Goal: Transaction & Acquisition: Purchase product/service

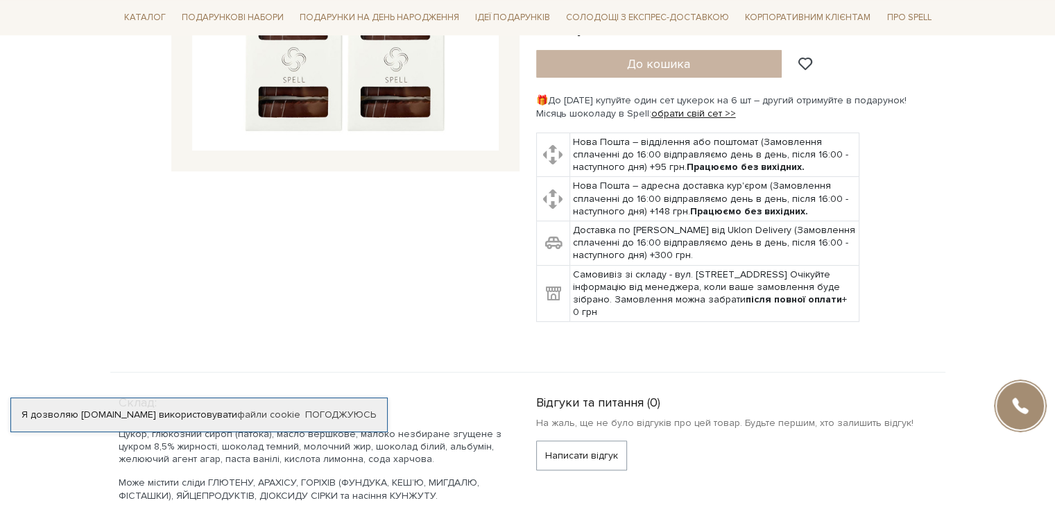
scroll to position [347, 0]
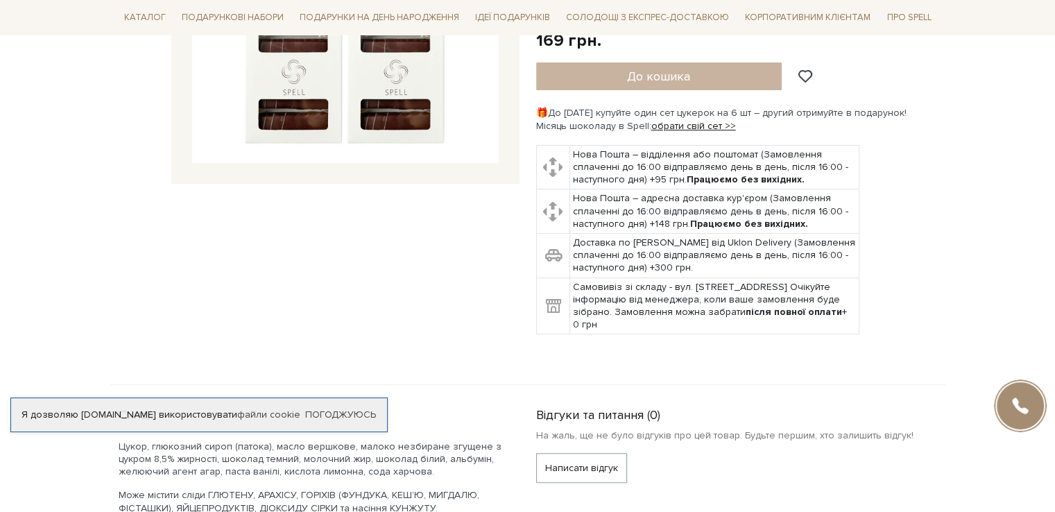
drag, startPoint x: 960, startPoint y: 83, endPoint x: 941, endPoint y: 31, distance: 54.6
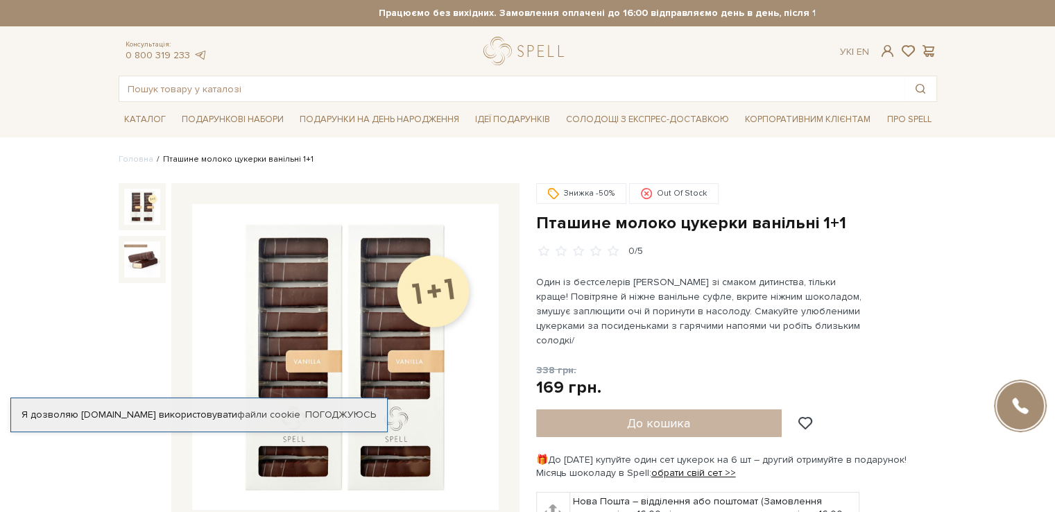
click at [605, 409] on div "До кошика" at bounding box center [681, 423] width 291 height 28
click at [619, 409] on div "До кошика" at bounding box center [681, 423] width 291 height 28
click at [685, 409] on div "До кошика" at bounding box center [681, 423] width 291 height 28
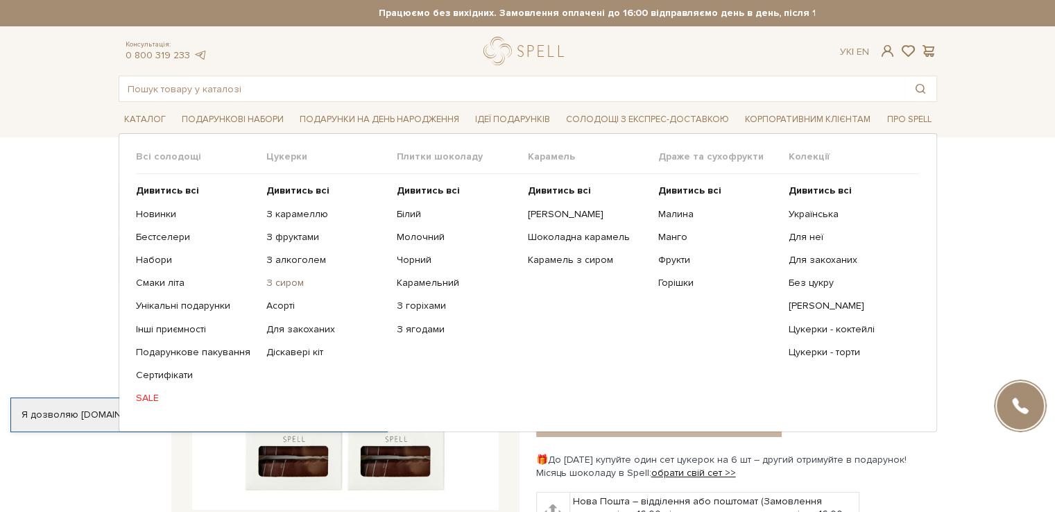
click at [293, 280] on link "З сиром" at bounding box center [326, 283] width 120 height 12
